Goal: Register for event/course

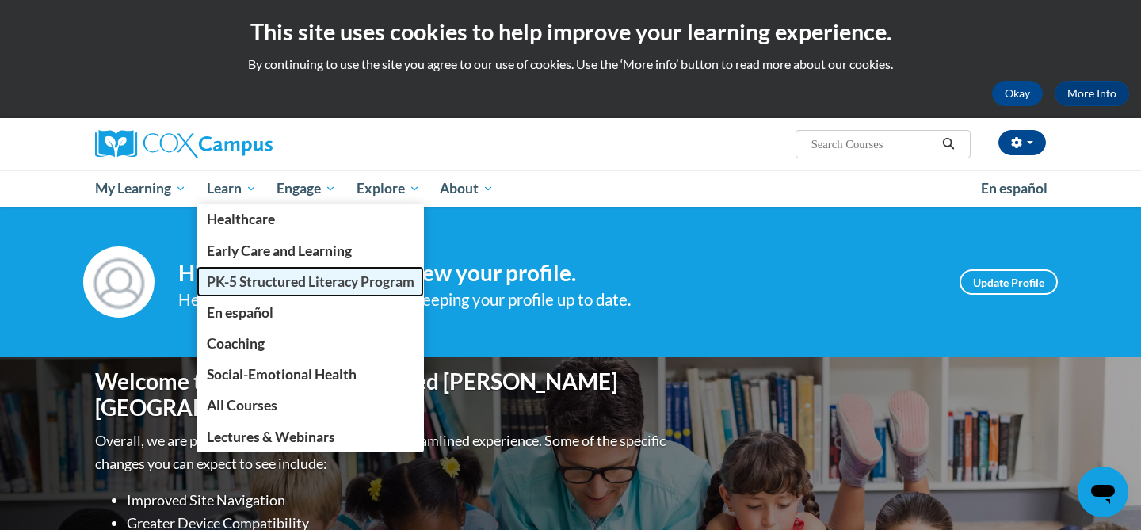
click at [308, 280] on span "PK-5 Structured Literacy Program" at bounding box center [311, 281] width 208 height 17
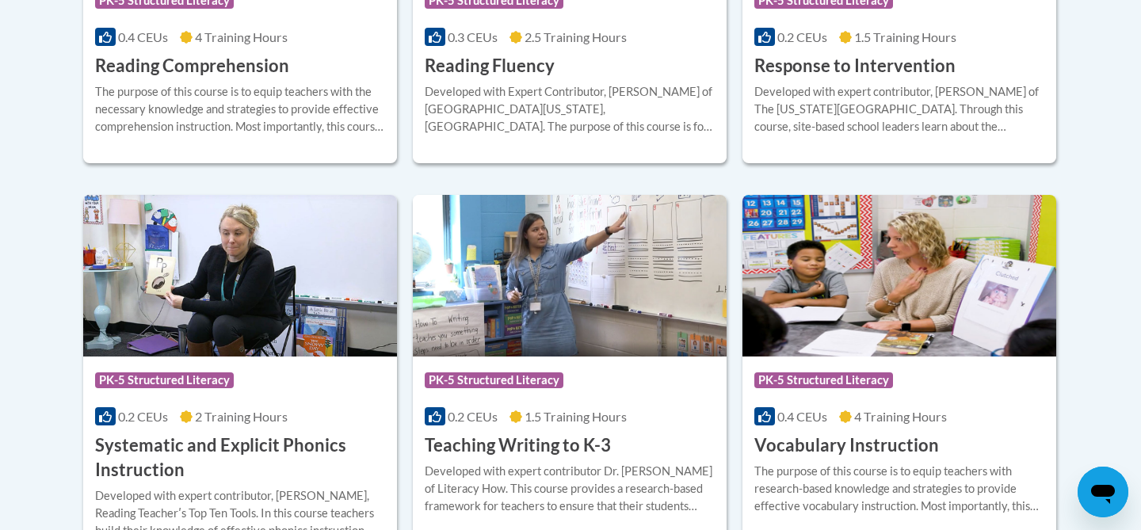
scroll to position [1727, 0]
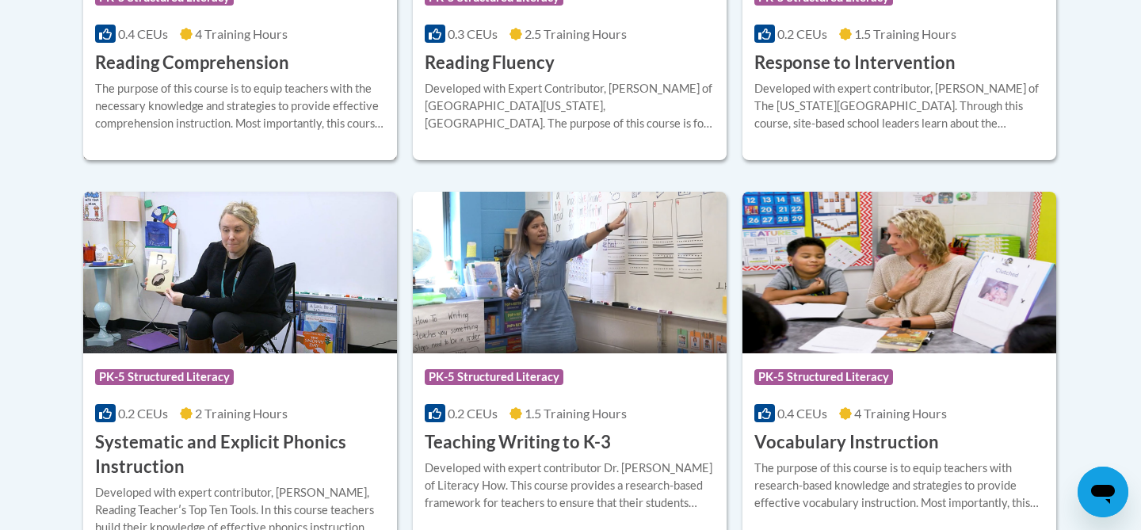
click at [323, 112] on div "The purpose of this course is to equip teachers with the necessary knowledge an…" at bounding box center [240, 106] width 290 height 52
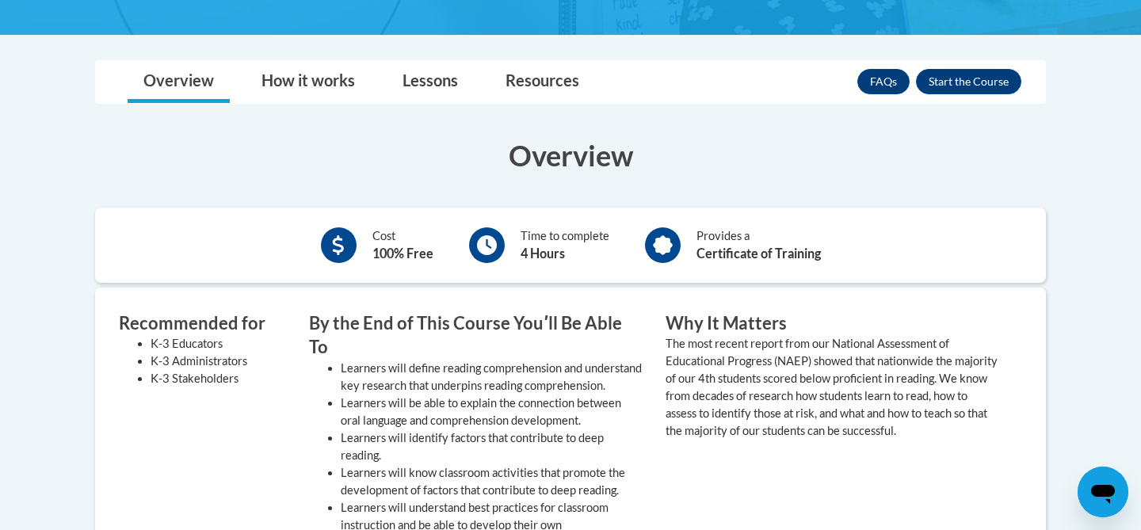
scroll to position [245, 0]
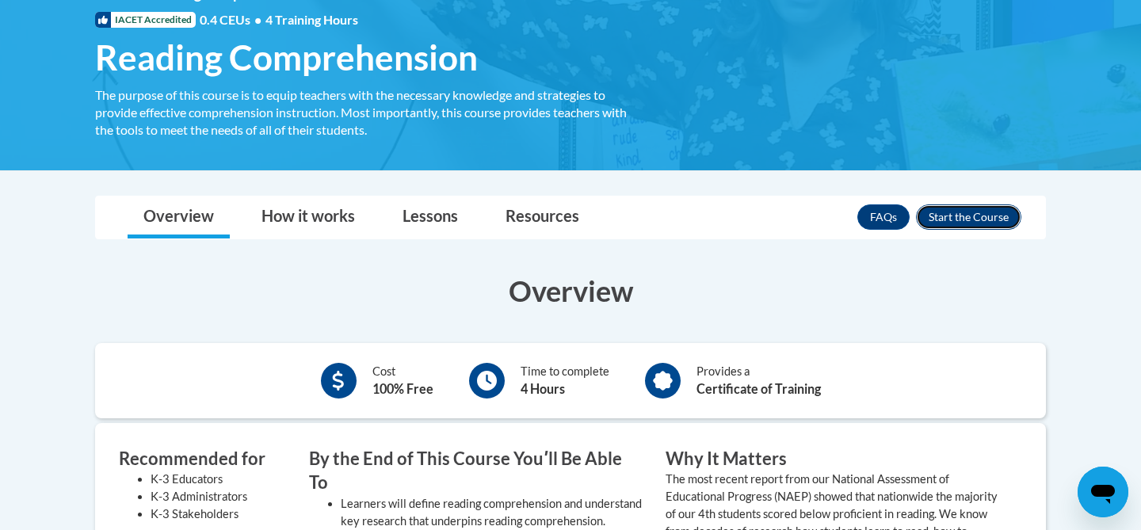
click at [952, 214] on button "Enroll" at bounding box center [968, 216] width 105 height 25
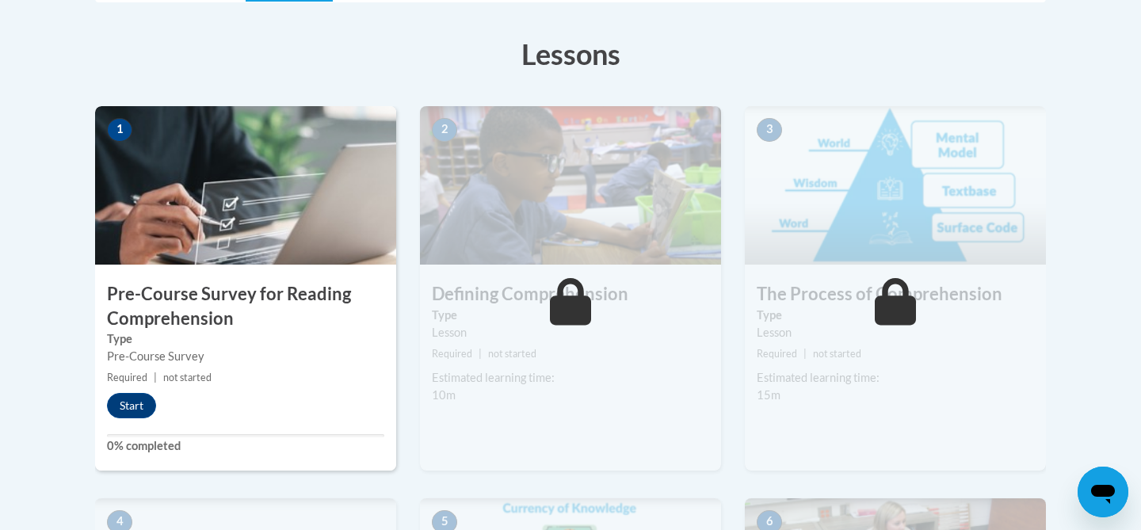
scroll to position [440, 0]
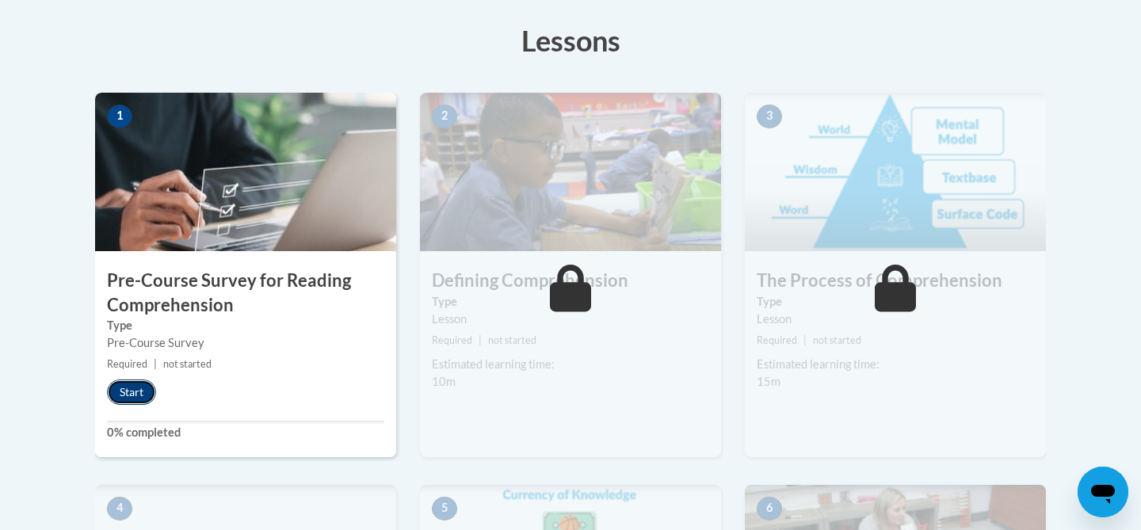
click at [131, 393] on button "Start" at bounding box center [131, 392] width 49 height 25
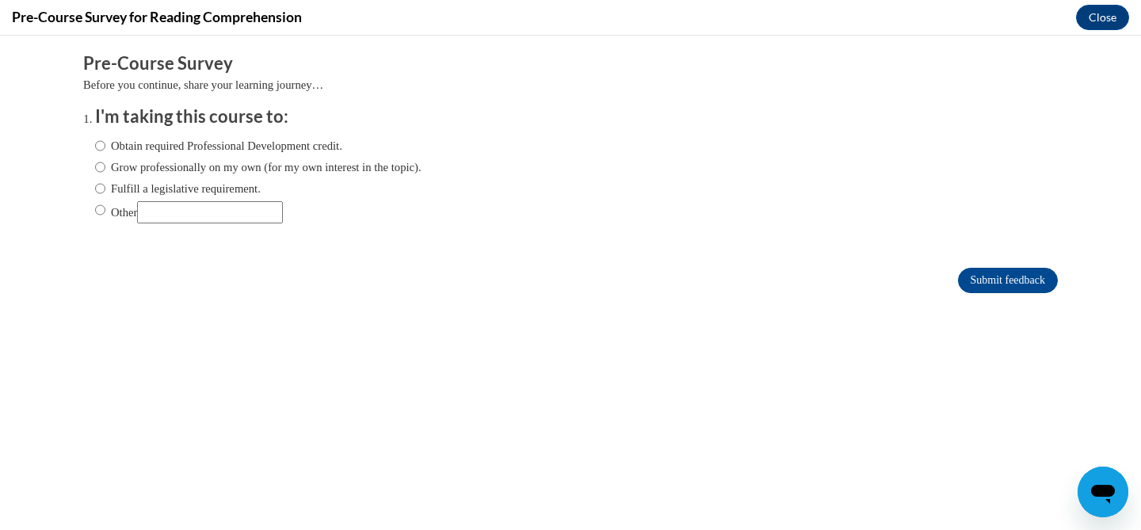
scroll to position [0, 0]
click at [125, 191] on label "Fulfill a legislative requirement." at bounding box center [178, 188] width 166 height 17
click at [105, 191] on input "Fulfill a legislative requirement." at bounding box center [100, 188] width 10 height 17
radio input "true"
click at [1029, 277] on input "Submit feedback" at bounding box center [1008, 280] width 100 height 25
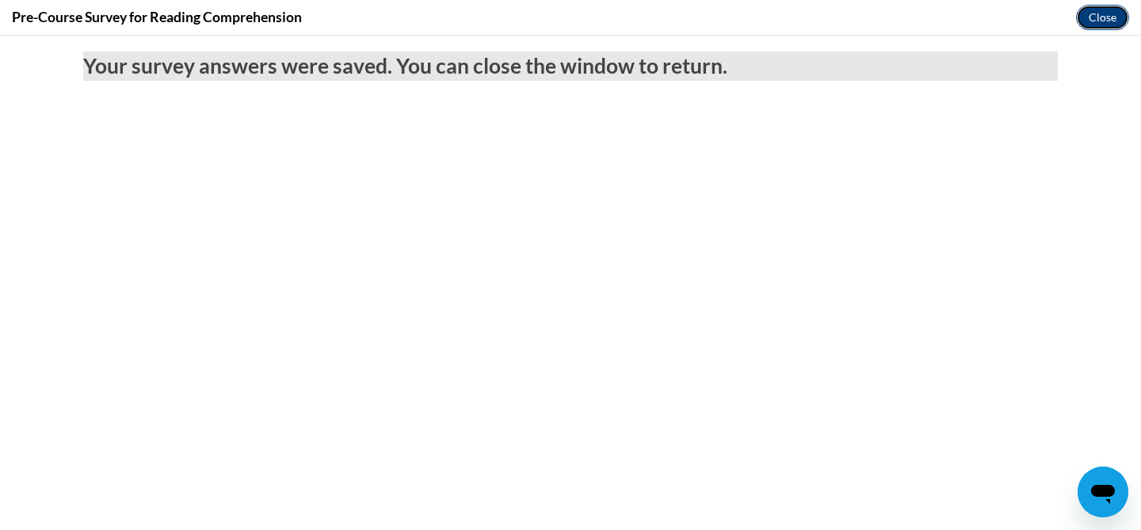
click at [1087, 14] on button "Close" at bounding box center [1102, 17] width 53 height 25
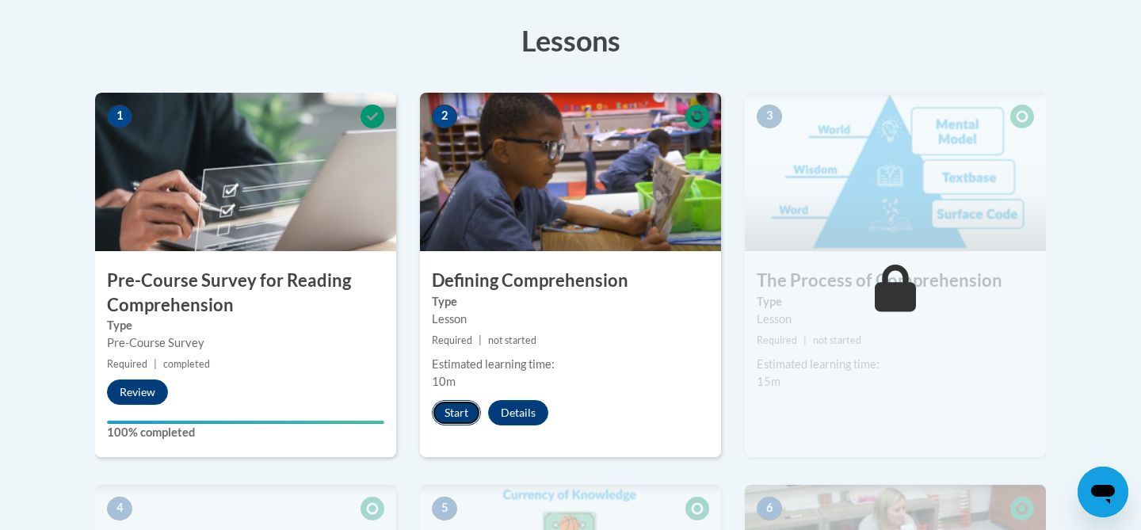
click at [448, 414] on button "Start" at bounding box center [456, 412] width 49 height 25
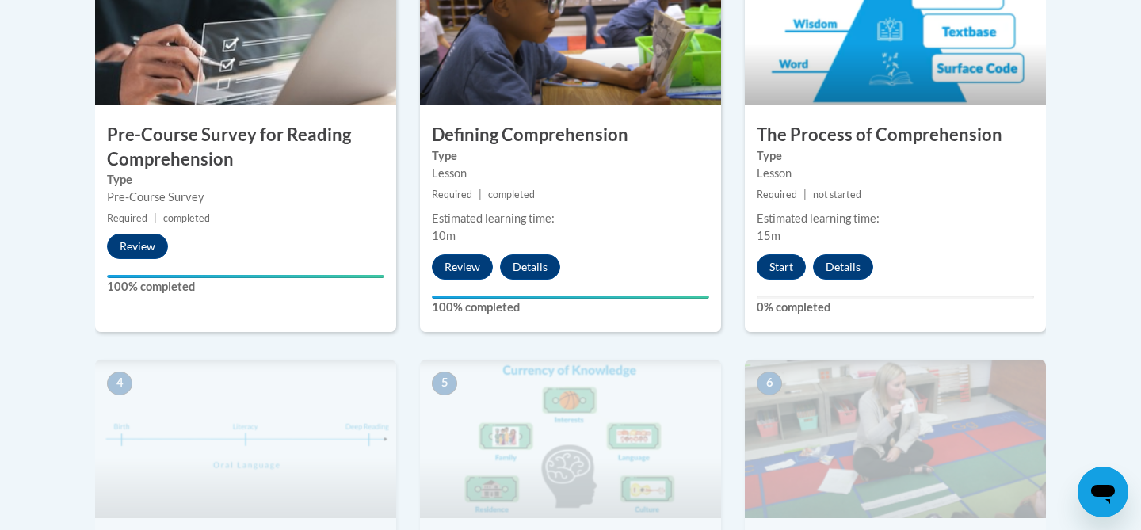
scroll to position [599, 0]
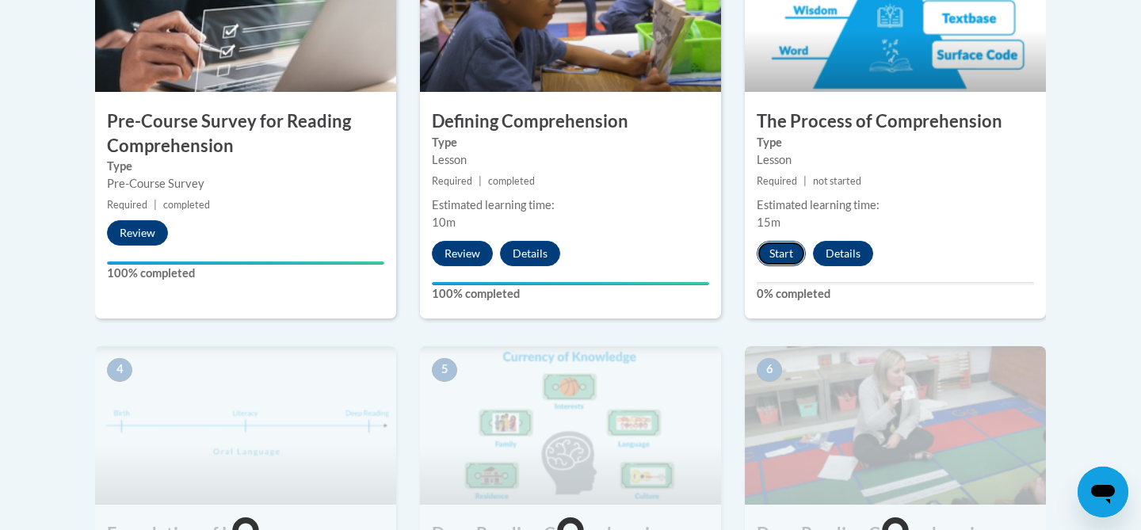
click at [775, 255] on button "Start" at bounding box center [781, 253] width 49 height 25
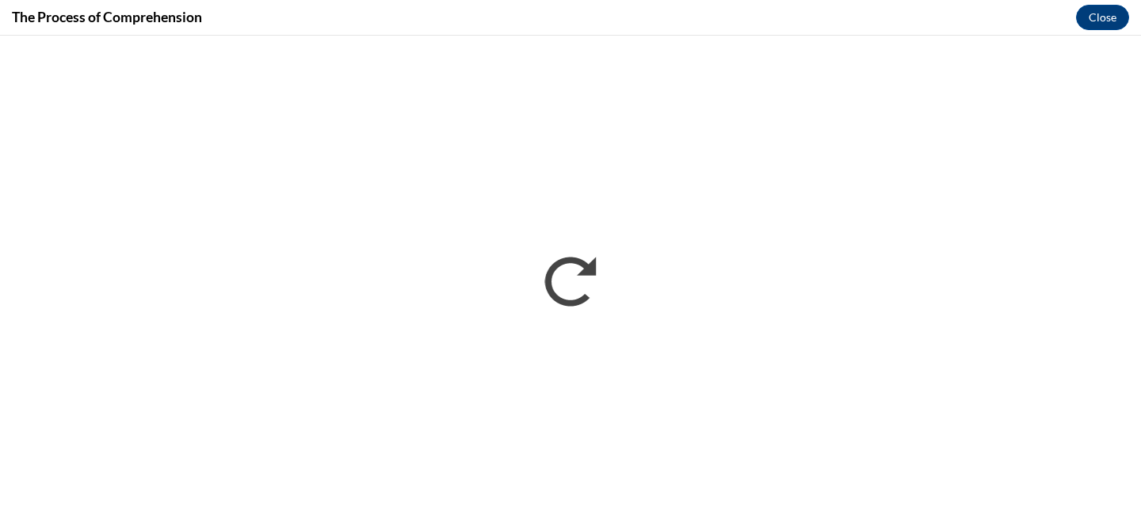
scroll to position [0, 0]
click at [1097, 23] on button "Close" at bounding box center [1102, 17] width 53 height 25
